Goal: Check status: Check status

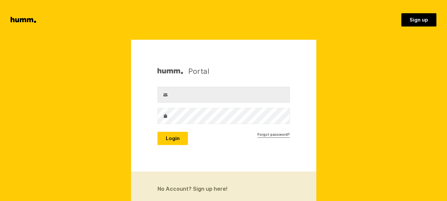
type input "[EMAIL_ADDRESS][DOMAIN_NAME]"
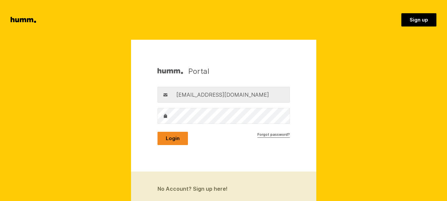
click at [173, 142] on button "Login" at bounding box center [173, 138] width 30 height 13
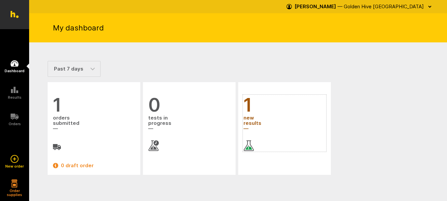
click at [251, 121] on span "new results" at bounding box center [285, 124] width 82 height 18
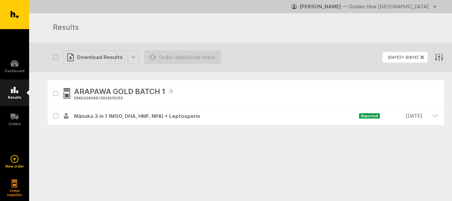
click at [9, 94] on link "Results" at bounding box center [14, 92] width 29 height 26
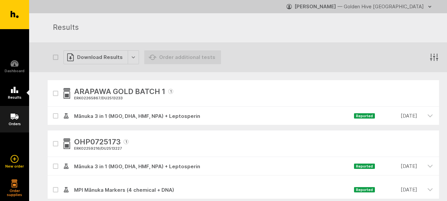
click at [12, 119] on icon at bounding box center [15, 117] width 8 height 6
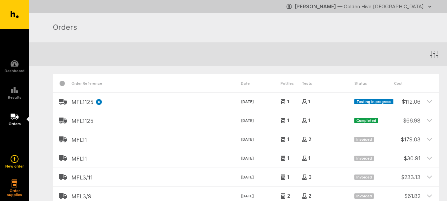
click at [432, 7] on icon "button" at bounding box center [429, 6] width 5 height 5
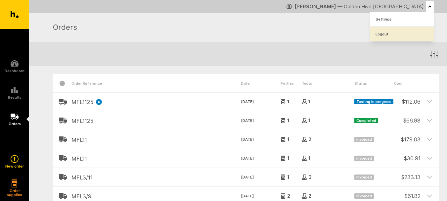
click at [404, 33] on link "Logout" at bounding box center [402, 34] width 64 height 15
